Goal: Complete application form: Complete application form

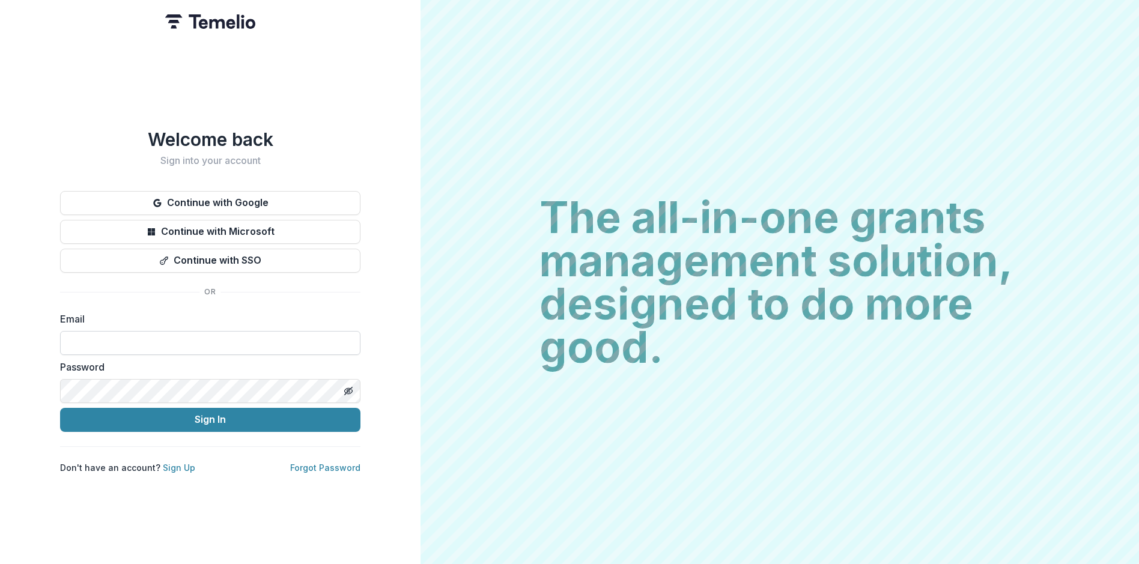
click at [132, 342] on input at bounding box center [210, 343] width 300 height 24
type input "**********"
click at [249, 421] on button "Sign In" at bounding box center [210, 420] width 300 height 24
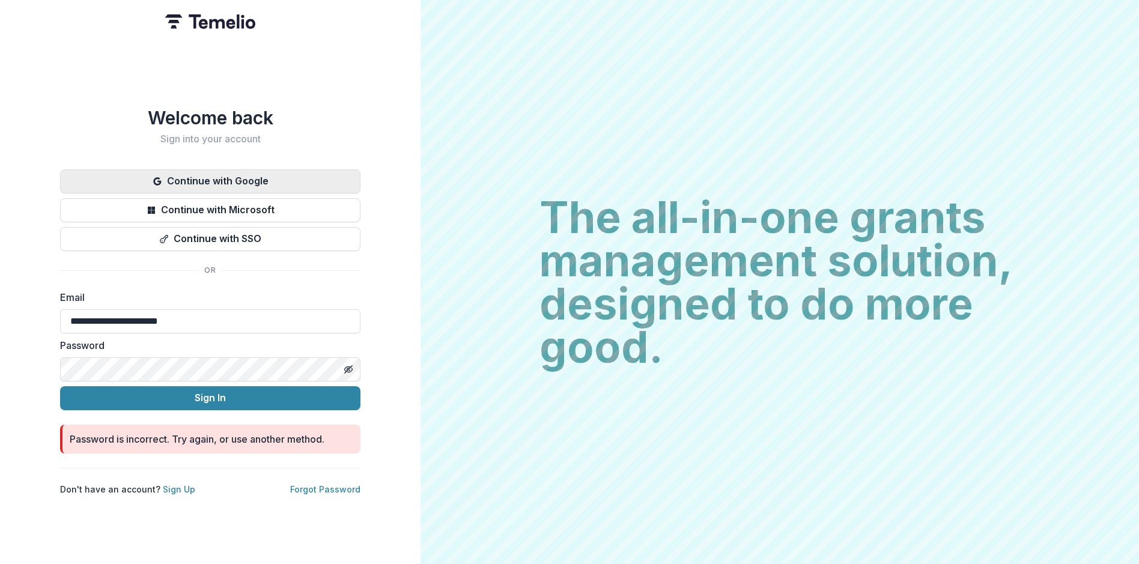
click at [208, 175] on button "Continue with Google" at bounding box center [210, 181] width 300 height 24
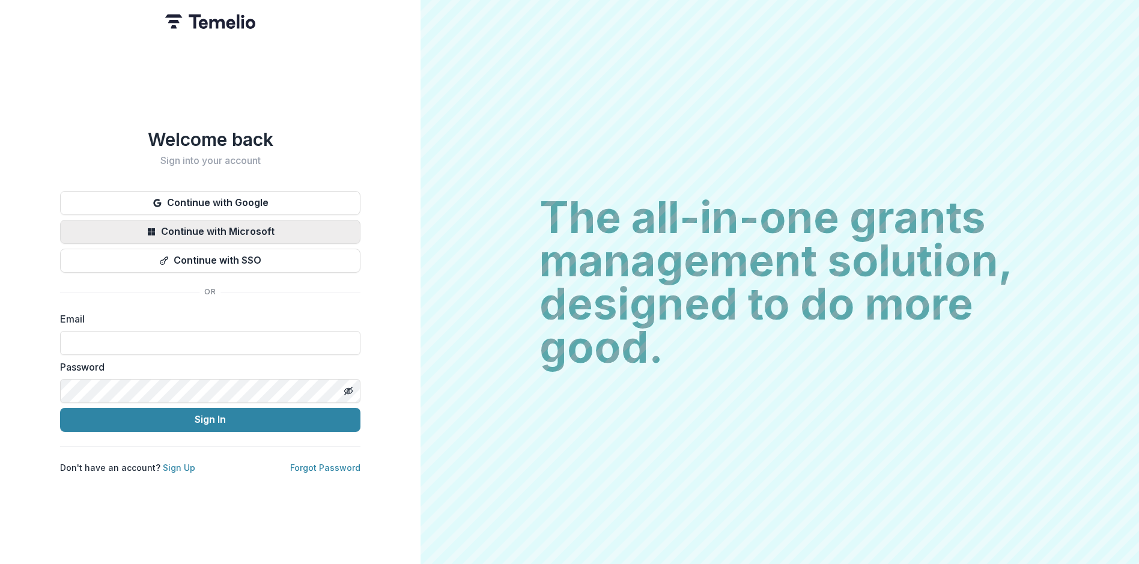
click at [238, 222] on button "Continue with Microsoft" at bounding box center [210, 232] width 300 height 24
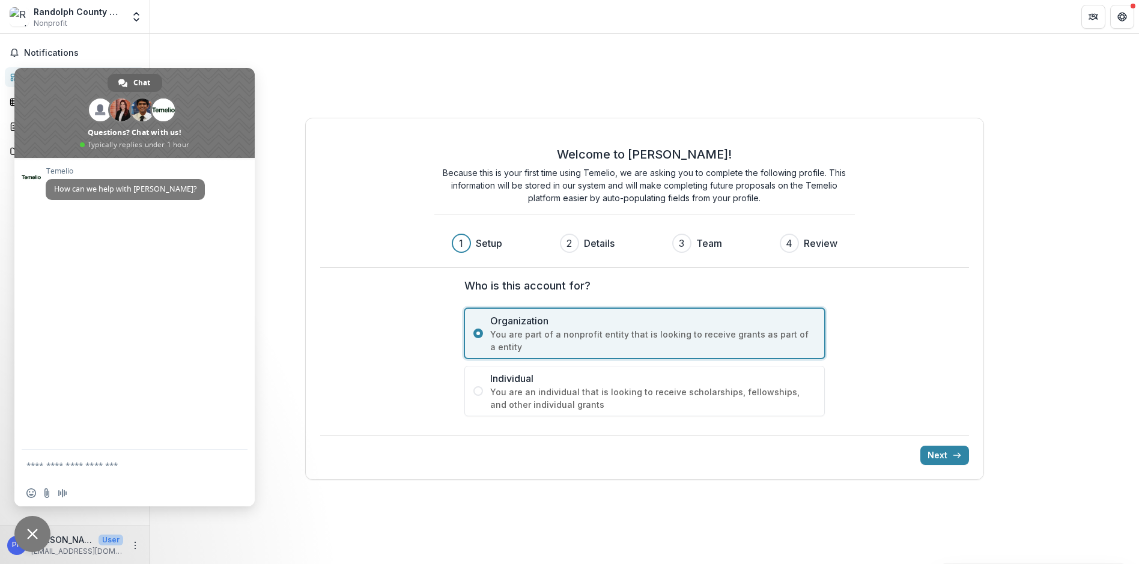
click at [894, 439] on div "Next" at bounding box center [644, 450] width 649 height 29
click at [936, 448] on button "Next" at bounding box center [944, 455] width 49 height 19
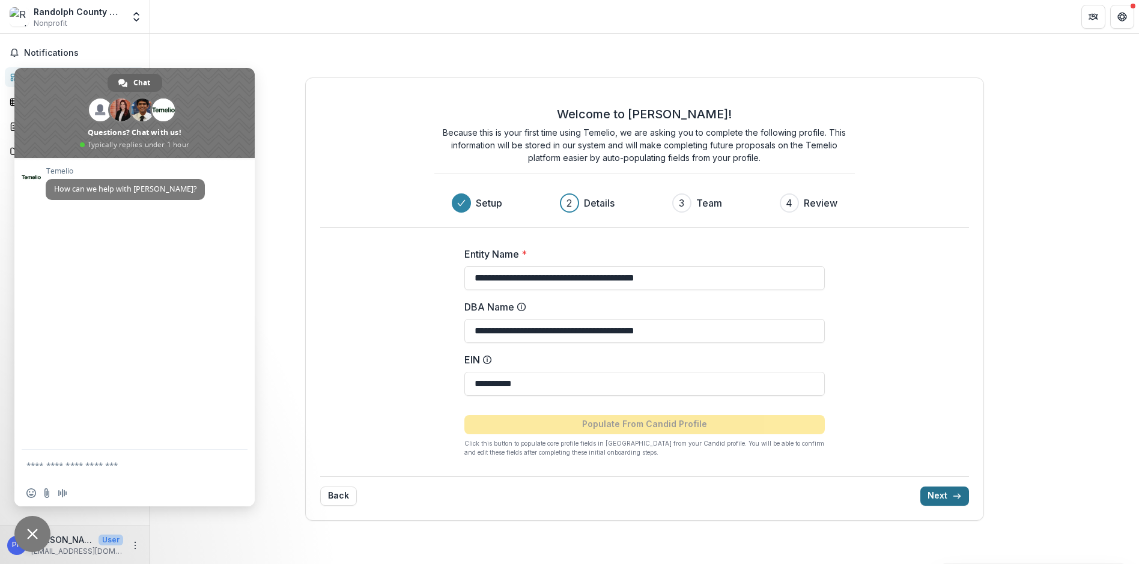
click at [923, 493] on button "Next" at bounding box center [944, 496] width 49 height 19
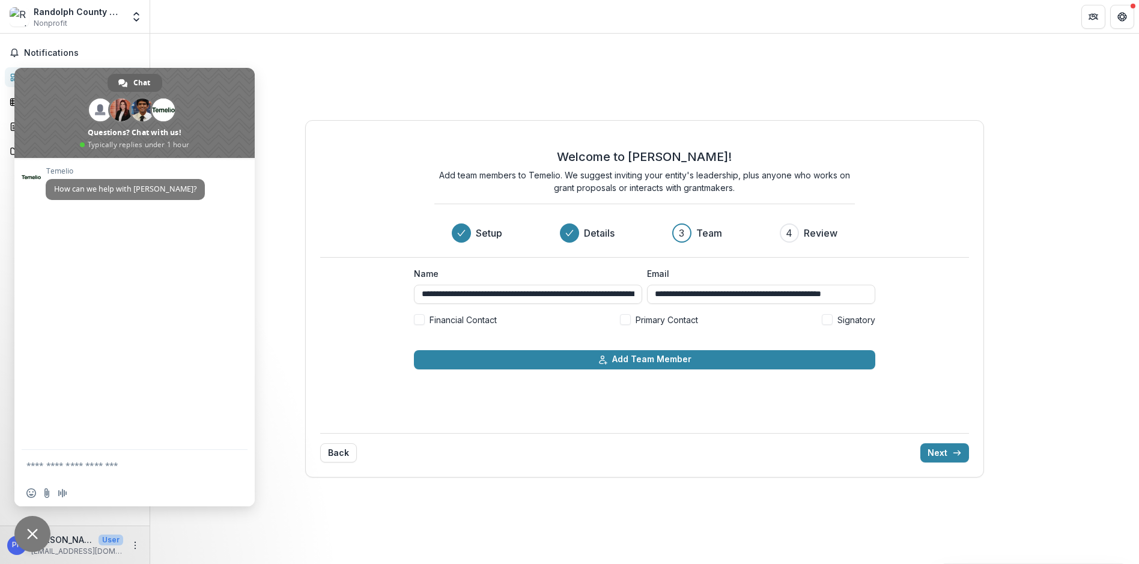
click at [627, 320] on span at bounding box center [625, 319] width 11 height 11
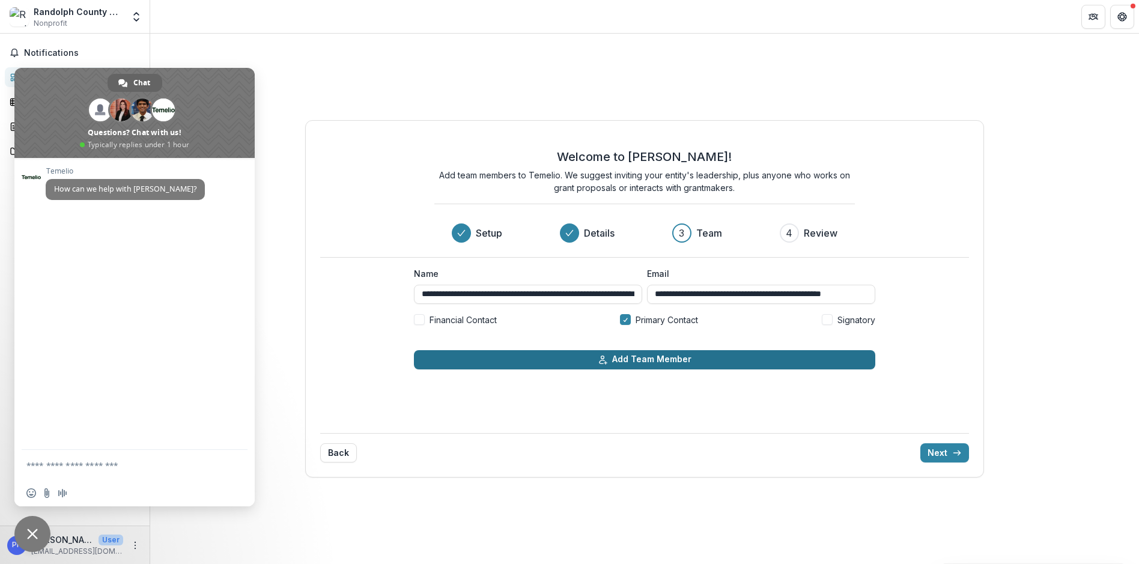
click at [630, 362] on button "Add Team Member" at bounding box center [644, 359] width 461 height 19
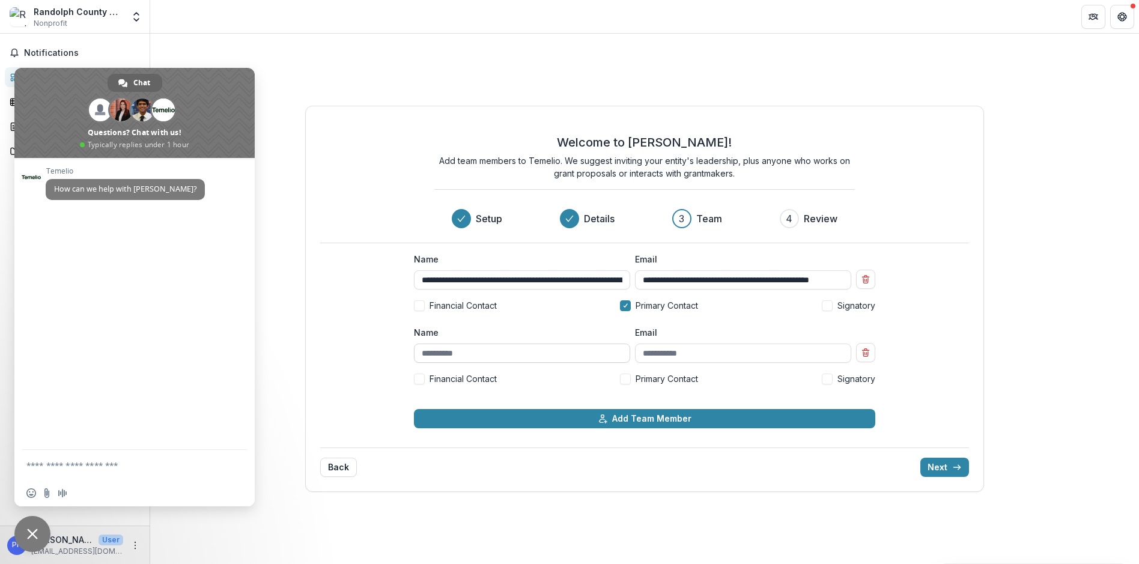
click at [550, 354] on input "Name" at bounding box center [522, 353] width 216 height 19
type input "**********"
click at [647, 347] on input "Email" at bounding box center [743, 353] width 216 height 19
type input "**********"
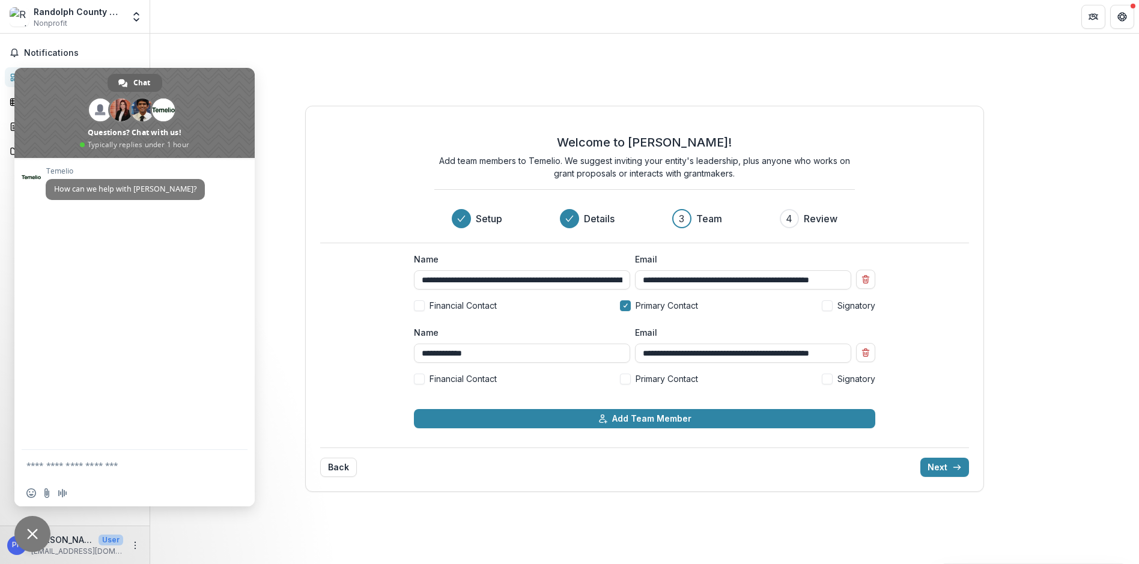
scroll to position [0, 0]
click at [626, 382] on span at bounding box center [625, 379] width 11 height 11
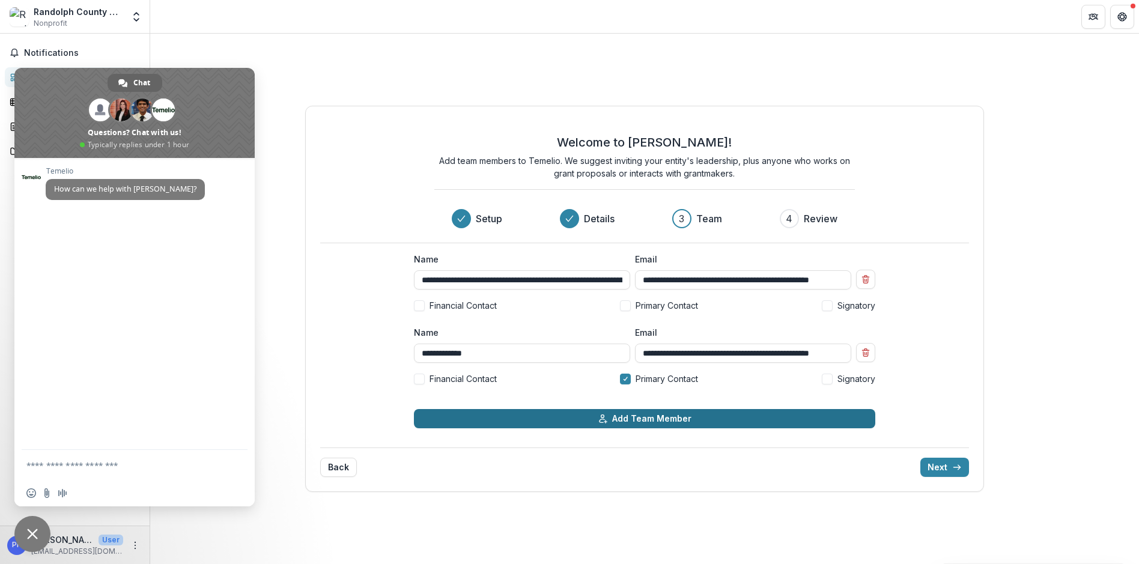
click at [636, 420] on button "Add Team Member" at bounding box center [644, 418] width 461 height 19
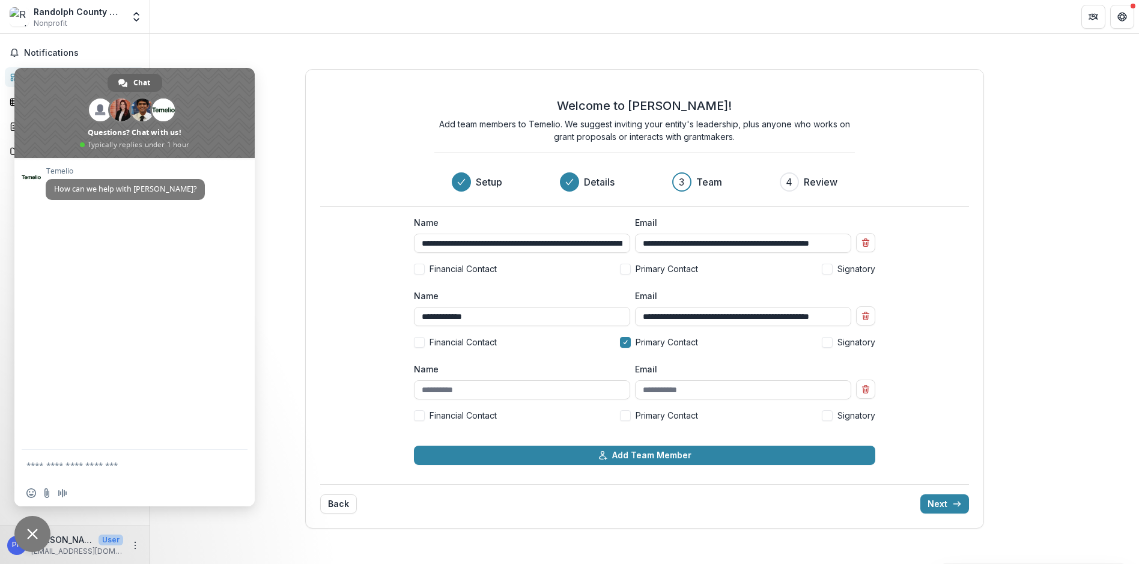
click at [904, 500] on div "Back Next" at bounding box center [644, 498] width 649 height 29
click at [938, 500] on button "Next" at bounding box center [944, 503] width 49 height 19
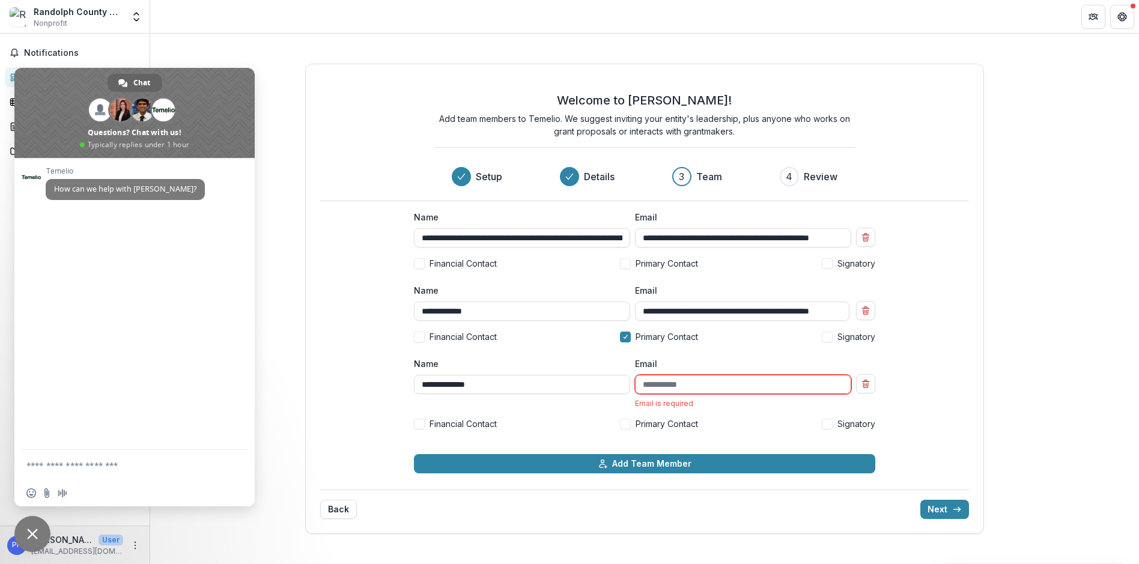
type input "**********"
click at [637, 390] on input "Email" at bounding box center [743, 384] width 216 height 19
drag, startPoint x: 520, startPoint y: 386, endPoint x: 305, endPoint y: 367, distance: 215.9
click at [305, 367] on div "**********" at bounding box center [644, 299] width 679 height 470
type input "**********"
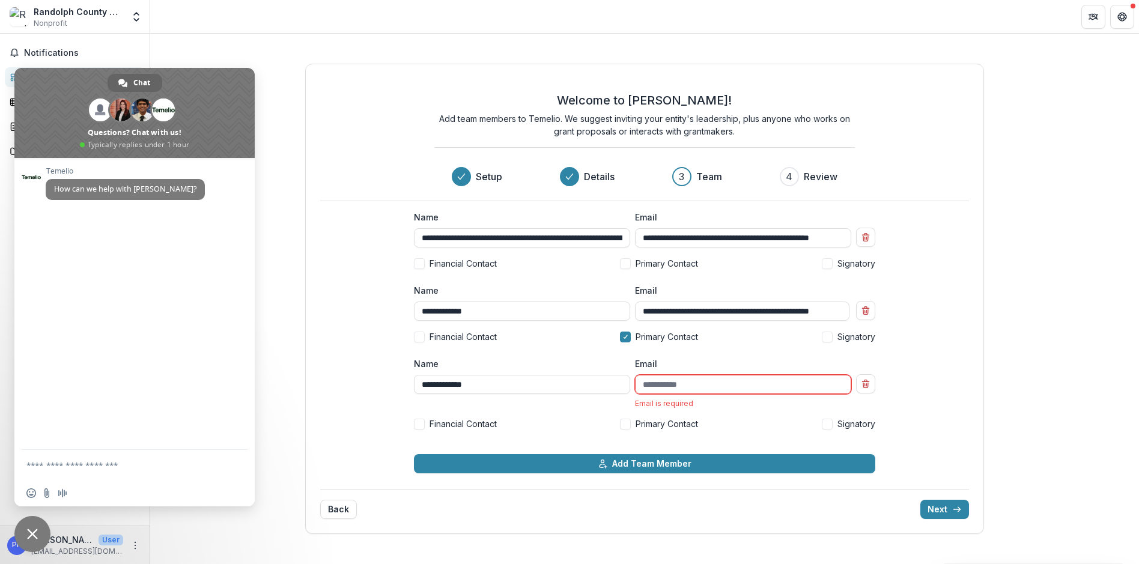
click at [421, 423] on span at bounding box center [419, 424] width 11 height 11
click at [661, 384] on input "Email" at bounding box center [743, 384] width 216 height 19
type input "**********"
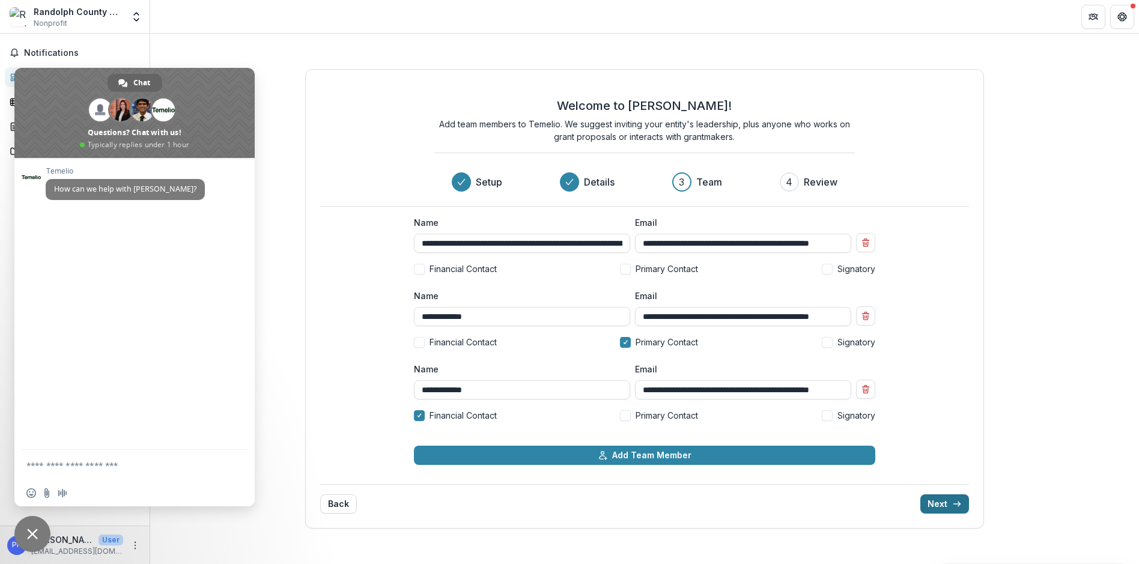
click at [950, 507] on button "Next" at bounding box center [944, 503] width 49 height 19
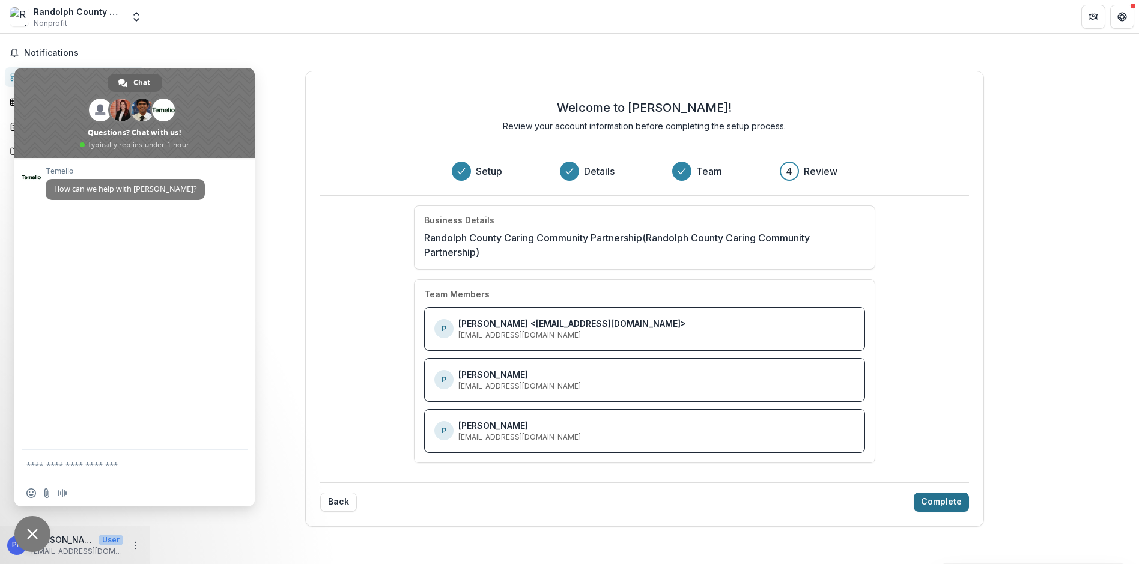
click at [947, 502] on button "Complete" at bounding box center [941, 502] width 55 height 19
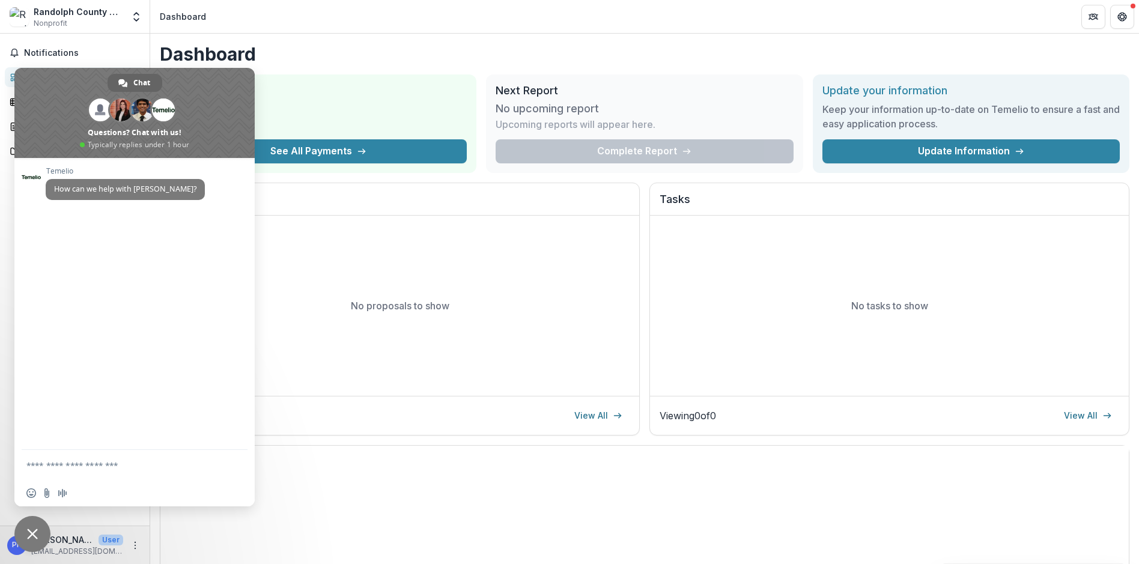
click at [340, 69] on div "Dashboard Total Awarded $0 See All Payments Next Report No upcoming report Upco…" at bounding box center [644, 399] width 989 height 730
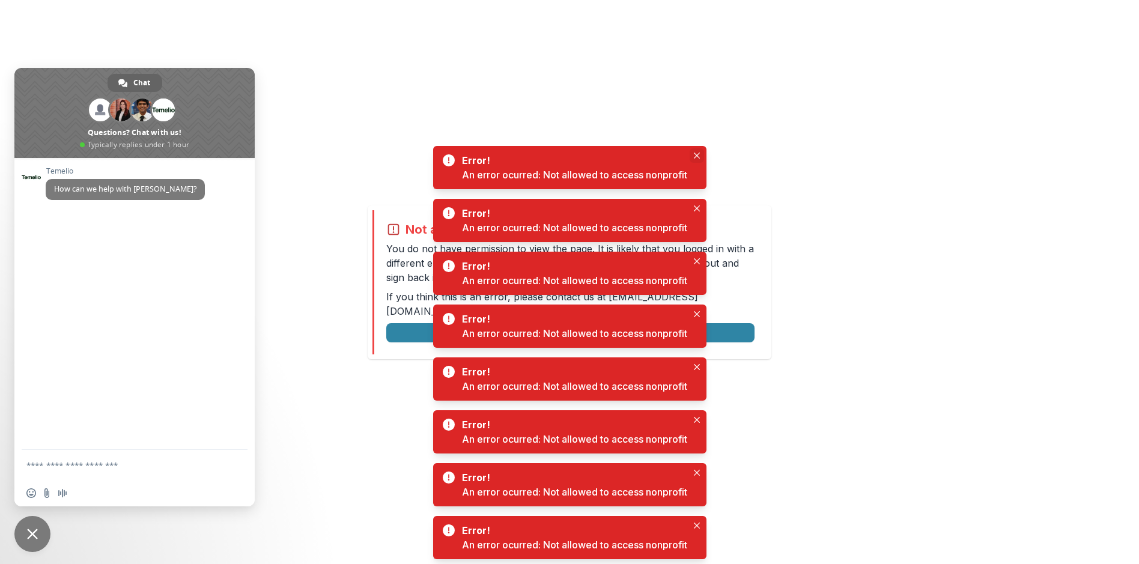
click at [696, 157] on icon "Close" at bounding box center [697, 156] width 6 height 6
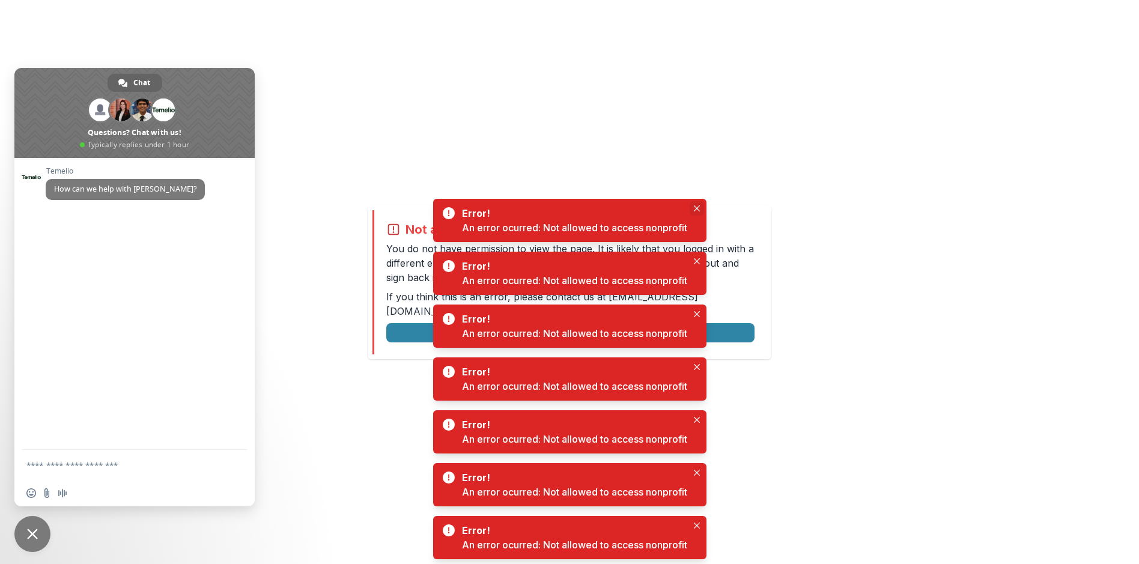
click at [697, 209] on icon "Close" at bounding box center [697, 208] width 6 height 6
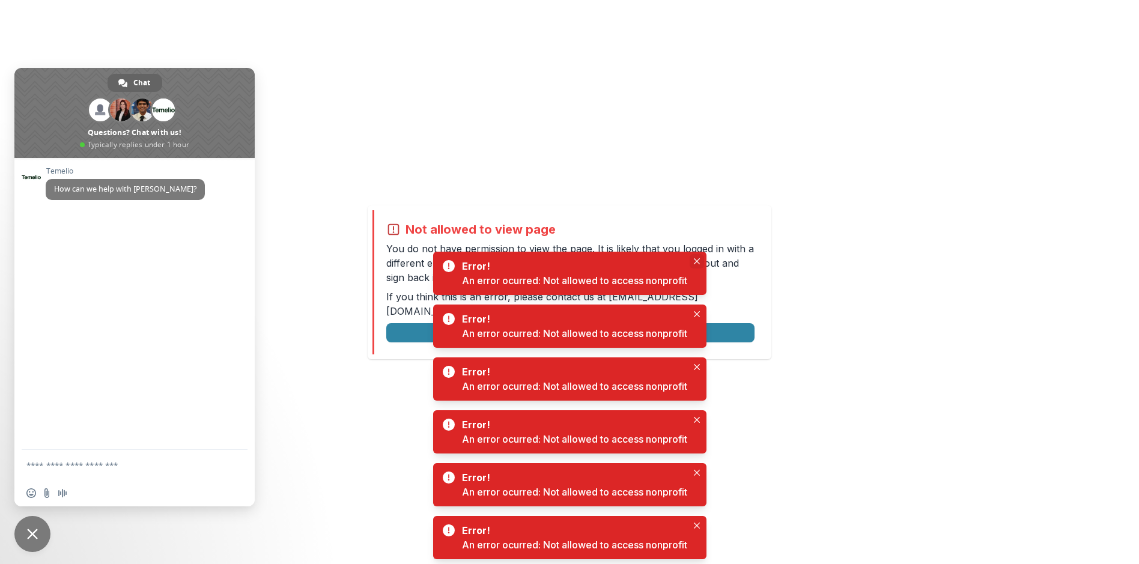
click at [697, 263] on icon "Close" at bounding box center [697, 261] width 6 height 6
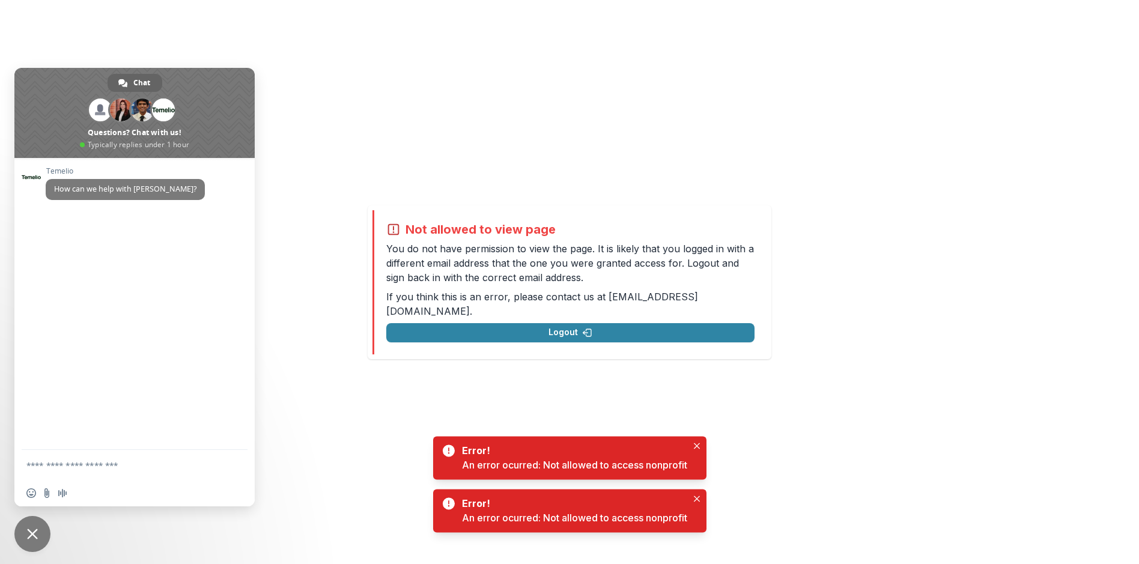
click at [700, 315] on div "Not allowed to view page You do not have permission to view the page. It is lik…" at bounding box center [570, 282] width 368 height 120
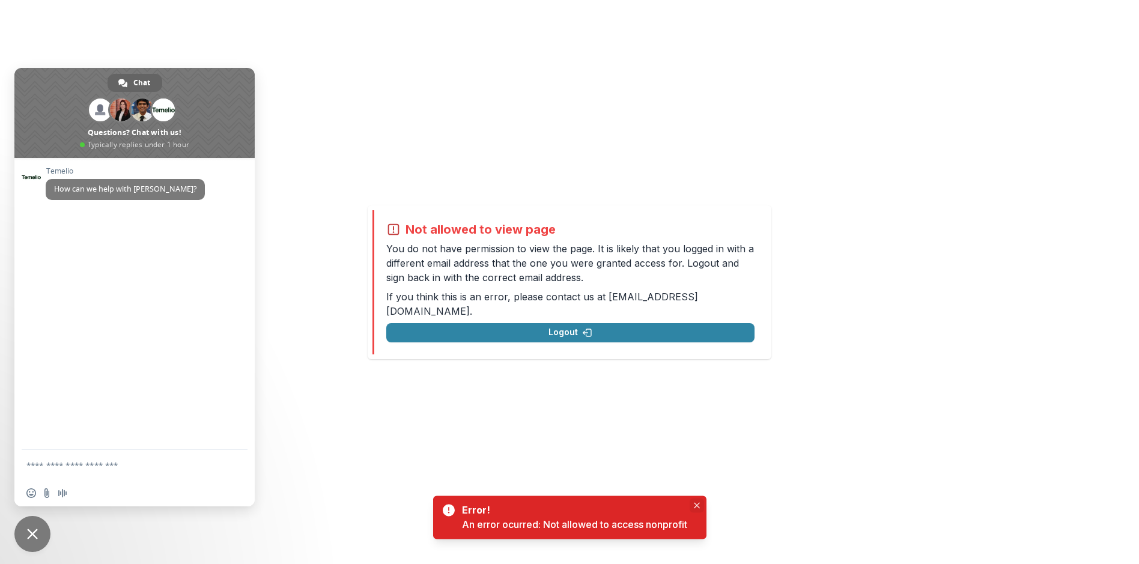
click at [695, 473] on div "Not allowed to view page You do not have permission to view the page. It is lik…" at bounding box center [569, 282] width 1139 height 564
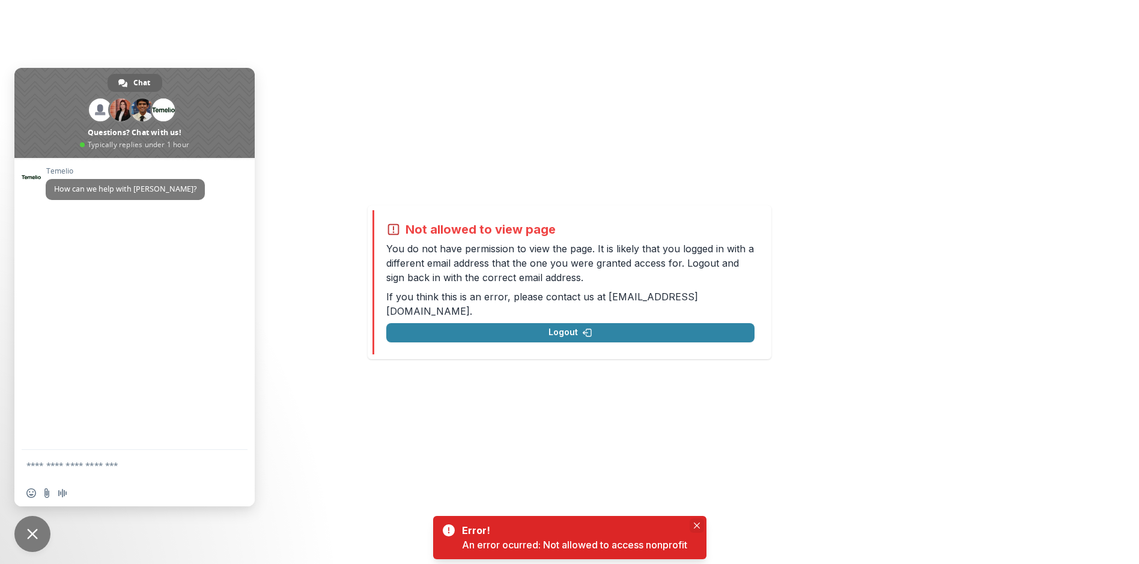
click at [695, 524] on icon "Close" at bounding box center [697, 526] width 6 height 6
